Goal: Transaction & Acquisition: Purchase product/service

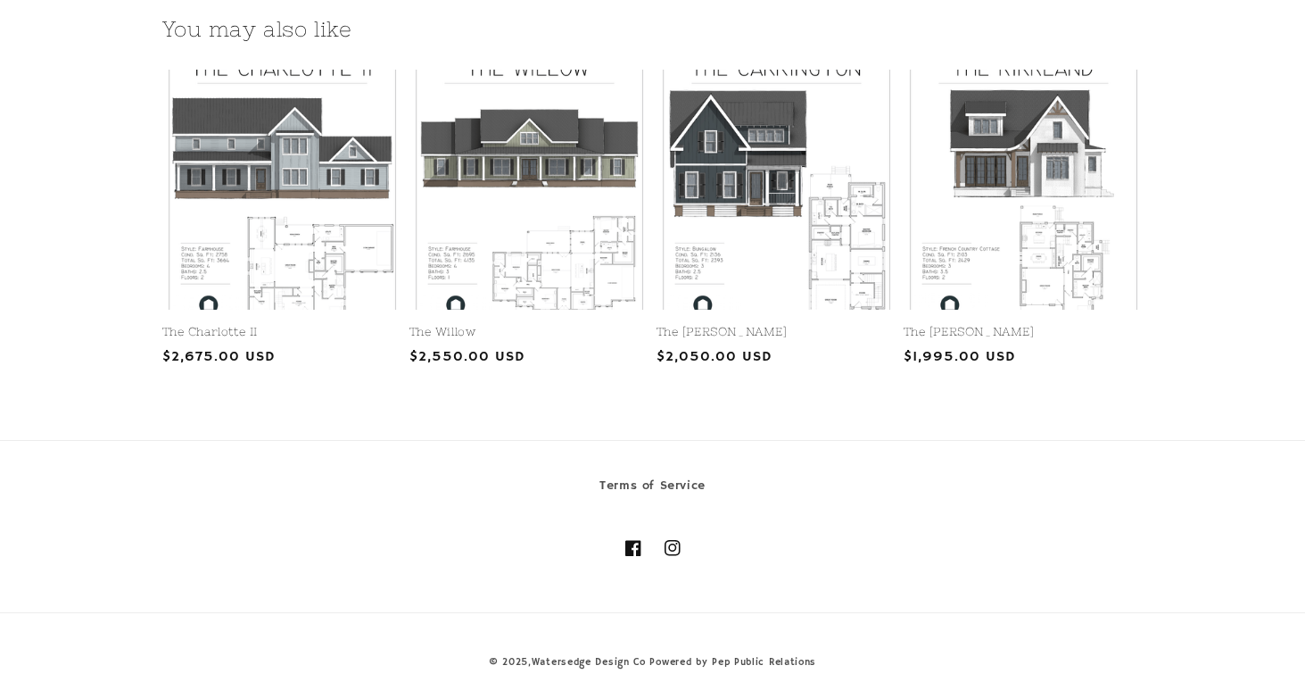
scroll to position [2248, 0]
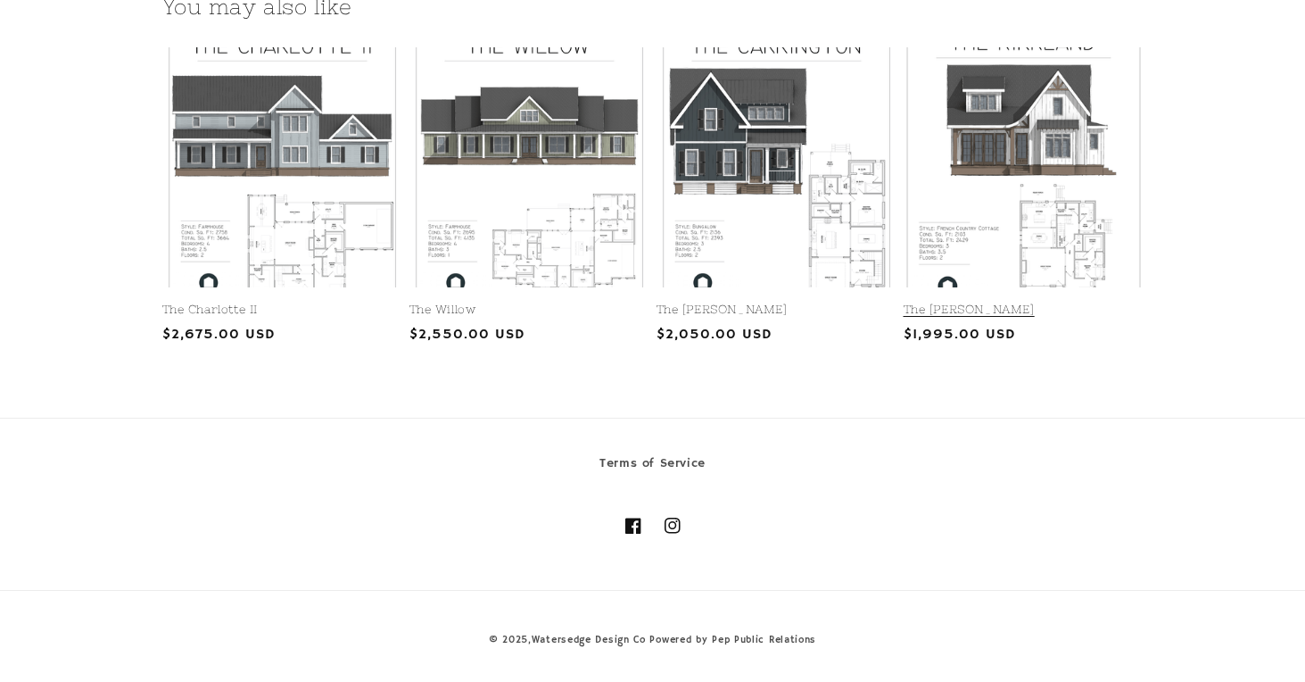
click at [1047, 302] on link "The [PERSON_NAME]" at bounding box center [1024, 309] width 240 height 15
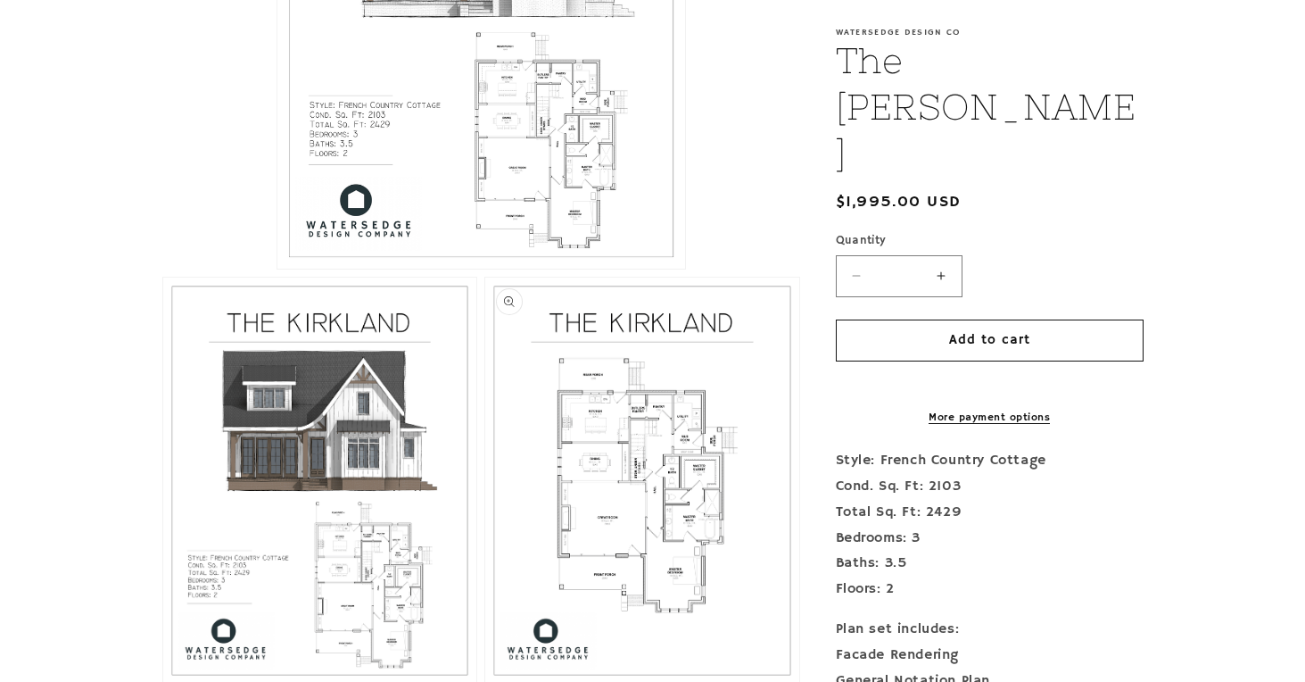
scroll to position [707, 0]
